Goal: Task Accomplishment & Management: Manage account settings

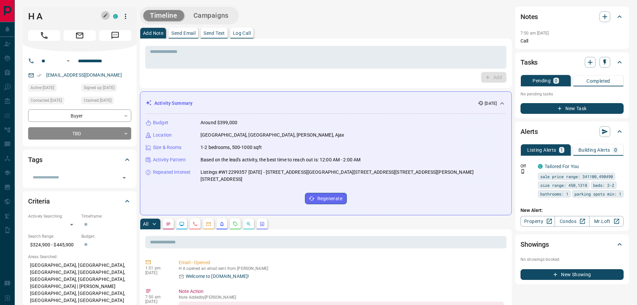
click at [107, 17] on icon "button" at bounding box center [105, 15] width 5 height 5
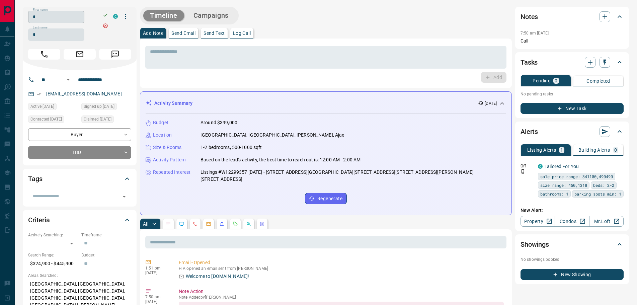
click at [48, 20] on input "*" at bounding box center [56, 17] width 56 height 12
type input "******"
click at [49, 33] on input "*" at bounding box center [56, 34] width 56 height 12
drag, startPoint x: 50, startPoint y: 34, endPoint x: 30, endPoint y: 33, distance: 20.1
click at [30, 33] on input "*" at bounding box center [56, 34] width 56 height 12
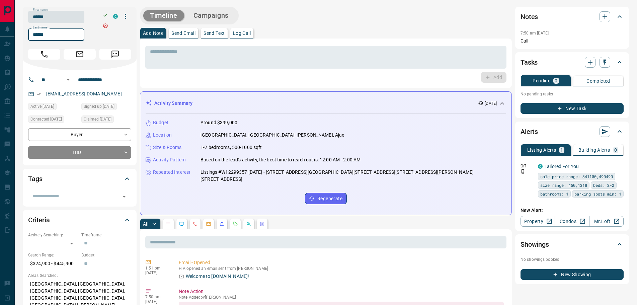
type input "******"
click at [103, 14] on icon "button" at bounding box center [105, 14] width 5 height 5
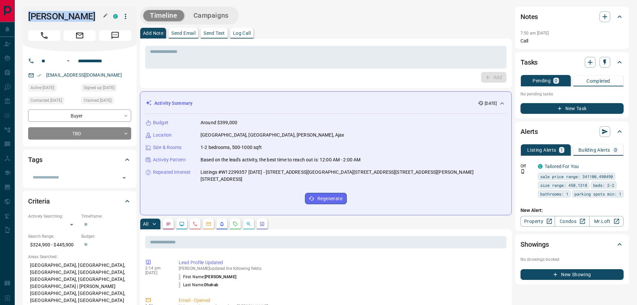
drag, startPoint x: 92, startPoint y: 14, endPoint x: 27, endPoint y: 13, distance: 65.3
click at [27, 13] on div "[PERSON_NAME] C" at bounding box center [80, 29] width 114 height 45
copy h1 "[PERSON_NAME]"
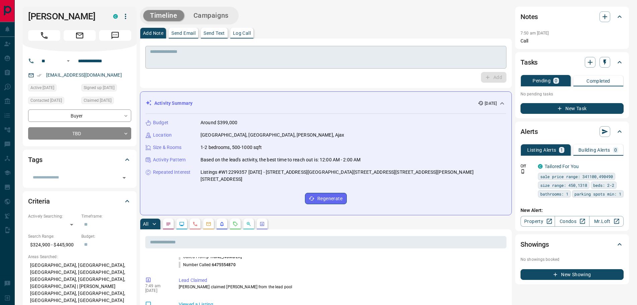
click at [205, 64] on textarea at bounding box center [326, 57] width 352 height 17
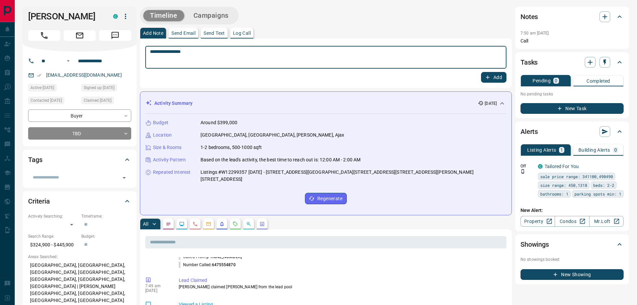
type textarea "**********"
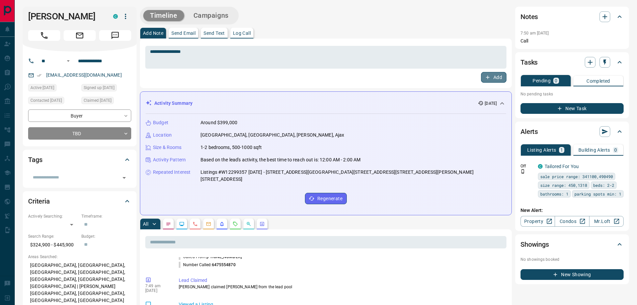
click at [492, 75] on button "Add" at bounding box center [493, 77] width 25 height 11
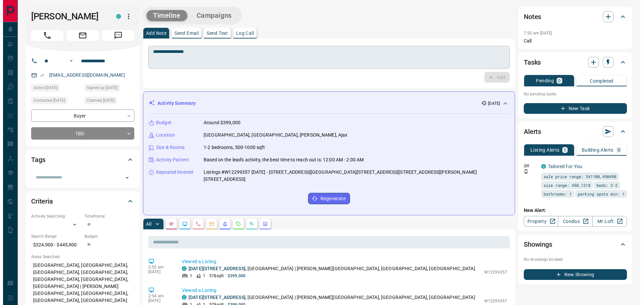
scroll to position [152, 0]
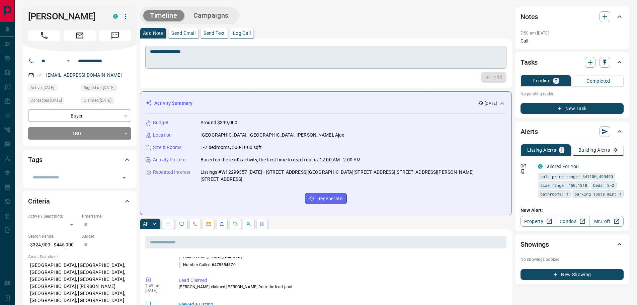
click at [169, 59] on textarea "**********" at bounding box center [326, 57] width 352 height 17
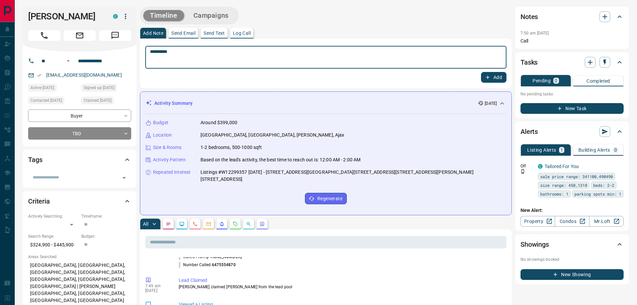
type textarea "*********"
click at [493, 75] on button "Add" at bounding box center [493, 77] width 25 height 11
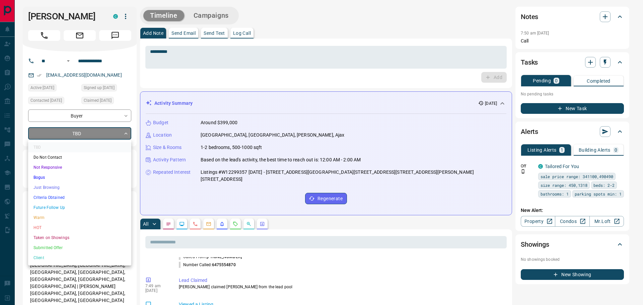
scroll to position [184, 0]
click at [49, 209] on li "Future Follow Up" at bounding box center [79, 208] width 103 height 10
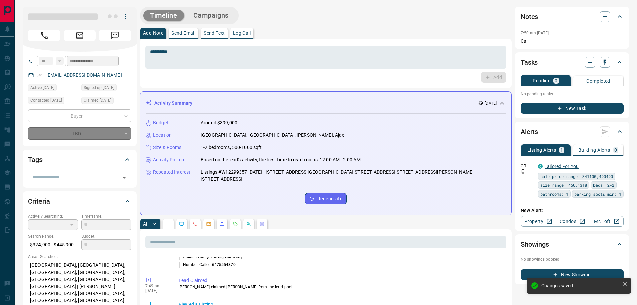
type input "*"
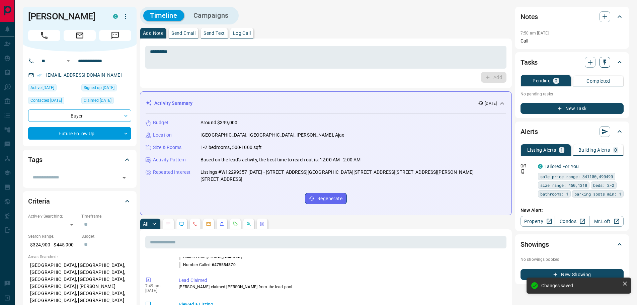
click at [606, 63] on icon "button" at bounding box center [605, 62] width 7 height 7
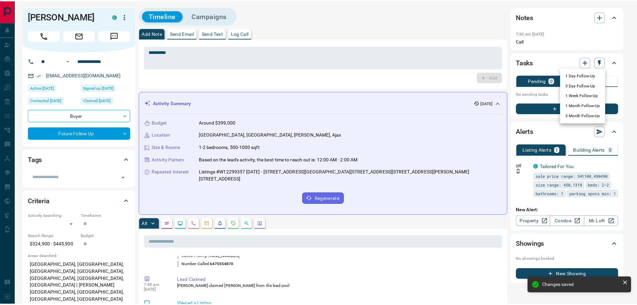
scroll to position [214, 0]
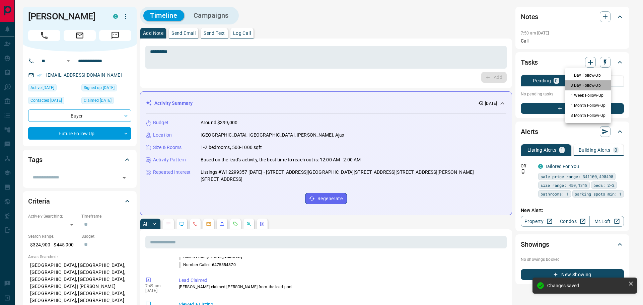
click at [580, 84] on li "3 Day Follow-Up" at bounding box center [588, 85] width 46 height 10
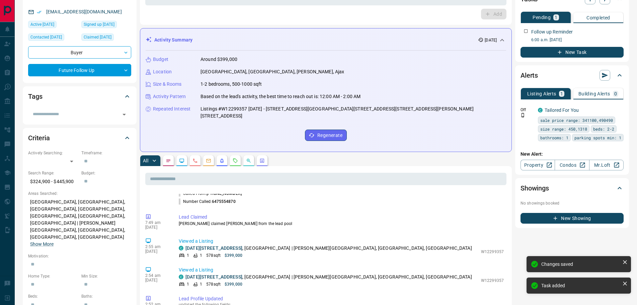
scroll to position [0, 0]
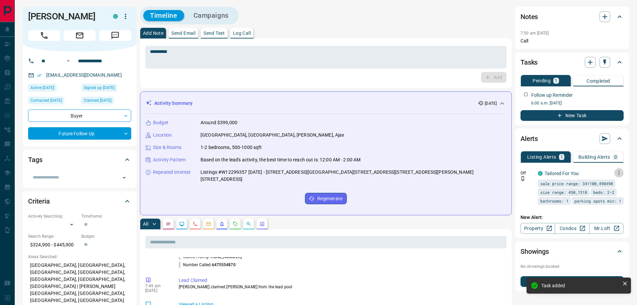
click at [620, 171] on icon "button" at bounding box center [619, 173] width 6 height 6
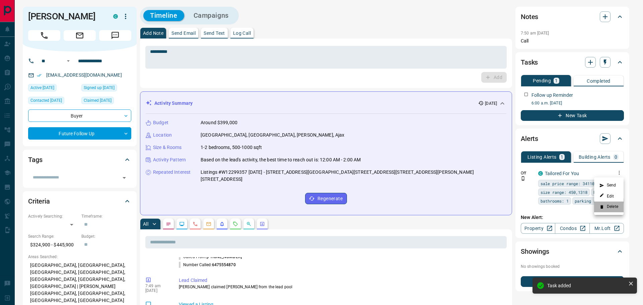
click at [610, 207] on li "Delete" at bounding box center [608, 207] width 29 height 11
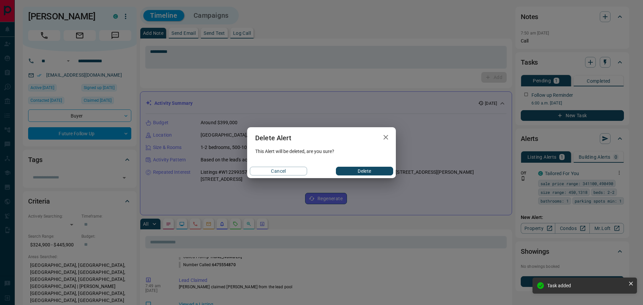
click at [367, 172] on button "Delete" at bounding box center [364, 171] width 57 height 9
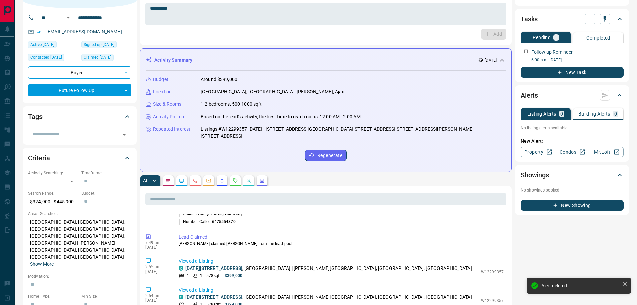
scroll to position [100, 0]
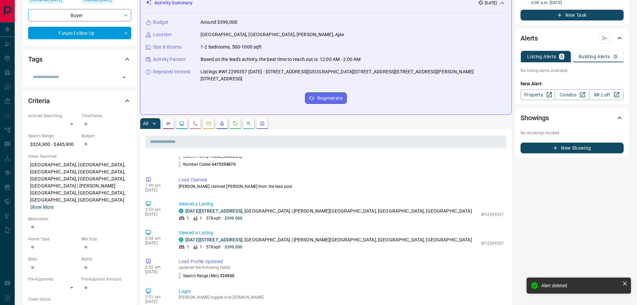
click at [183, 126] on icon "Lead Browsing Activity" at bounding box center [181, 123] width 5 height 5
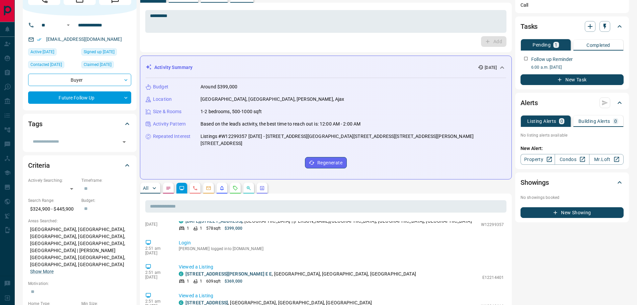
scroll to position [0, 0]
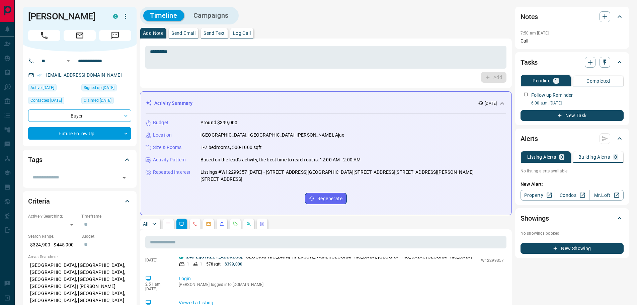
click at [569, 190] on div "New Alert: Property Condos Mr.Loft" at bounding box center [572, 189] width 103 height 24
click at [567, 194] on link "Condos" at bounding box center [572, 195] width 34 height 11
